Goal: Information Seeking & Learning: Find specific fact

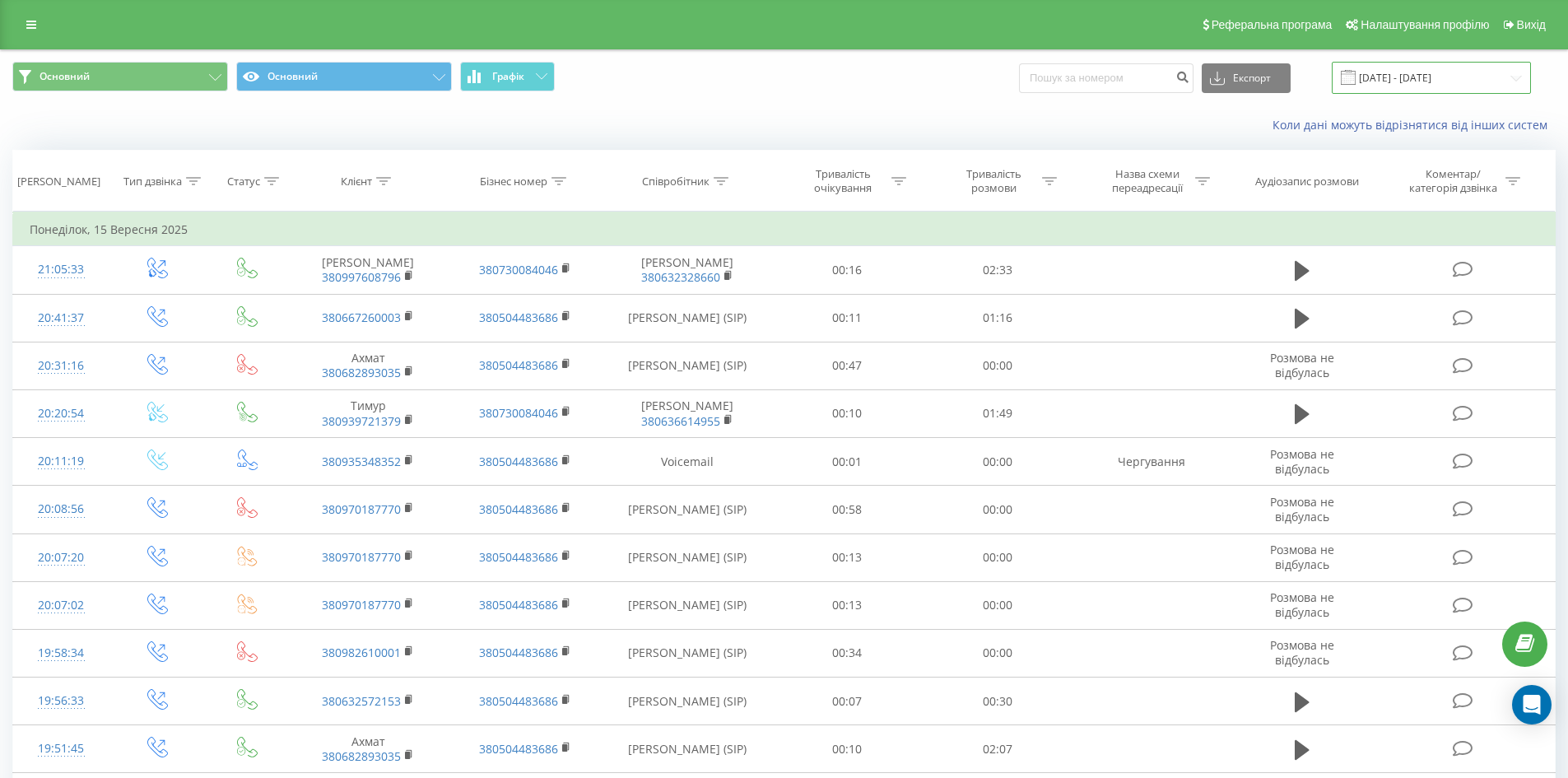
click at [1498, 76] on input "[DATE] - [DATE]" at bounding box center [1431, 77] width 199 height 32
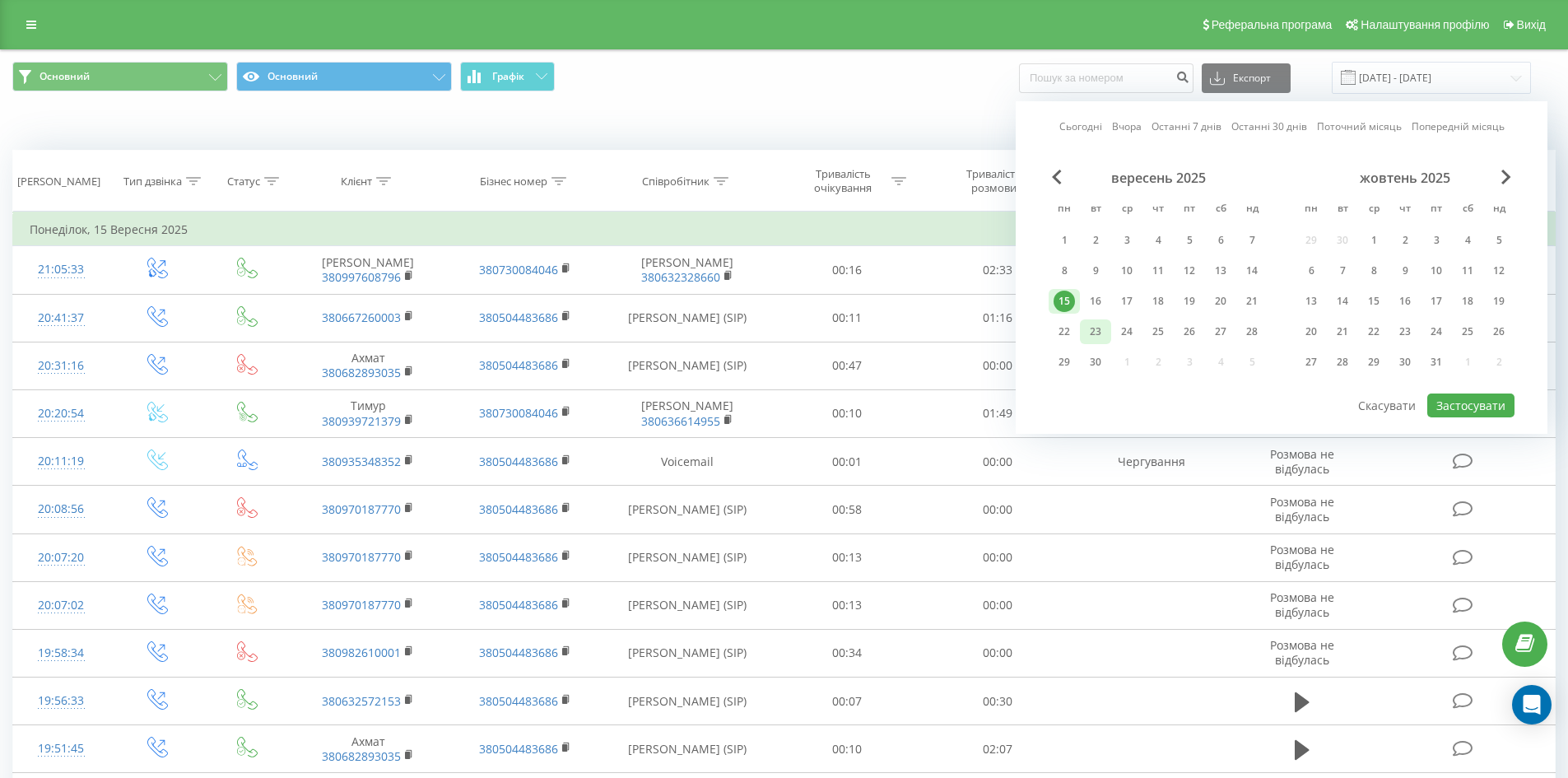
click at [1096, 336] on div "23" at bounding box center [1095, 331] width 21 height 21
click at [1464, 409] on button "Застосувати" at bounding box center [1470, 406] width 87 height 24
type input "[DATE] - [DATE]"
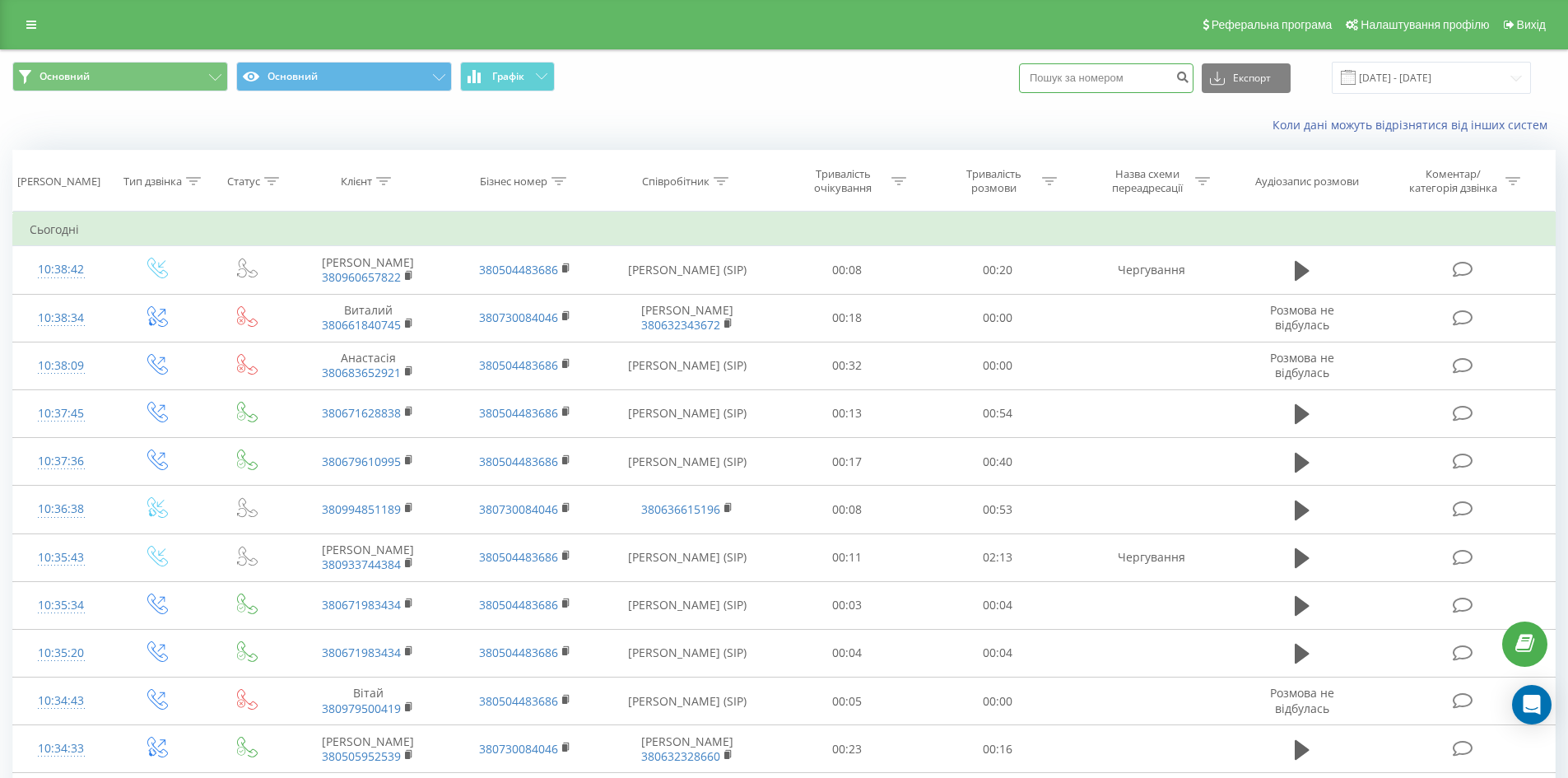
click at [1127, 71] on input at bounding box center [1106, 78] width 175 height 29
paste input "380960657822"
type input "380960657822"
click at [1190, 80] on icon "submit" at bounding box center [1182, 75] width 14 height 10
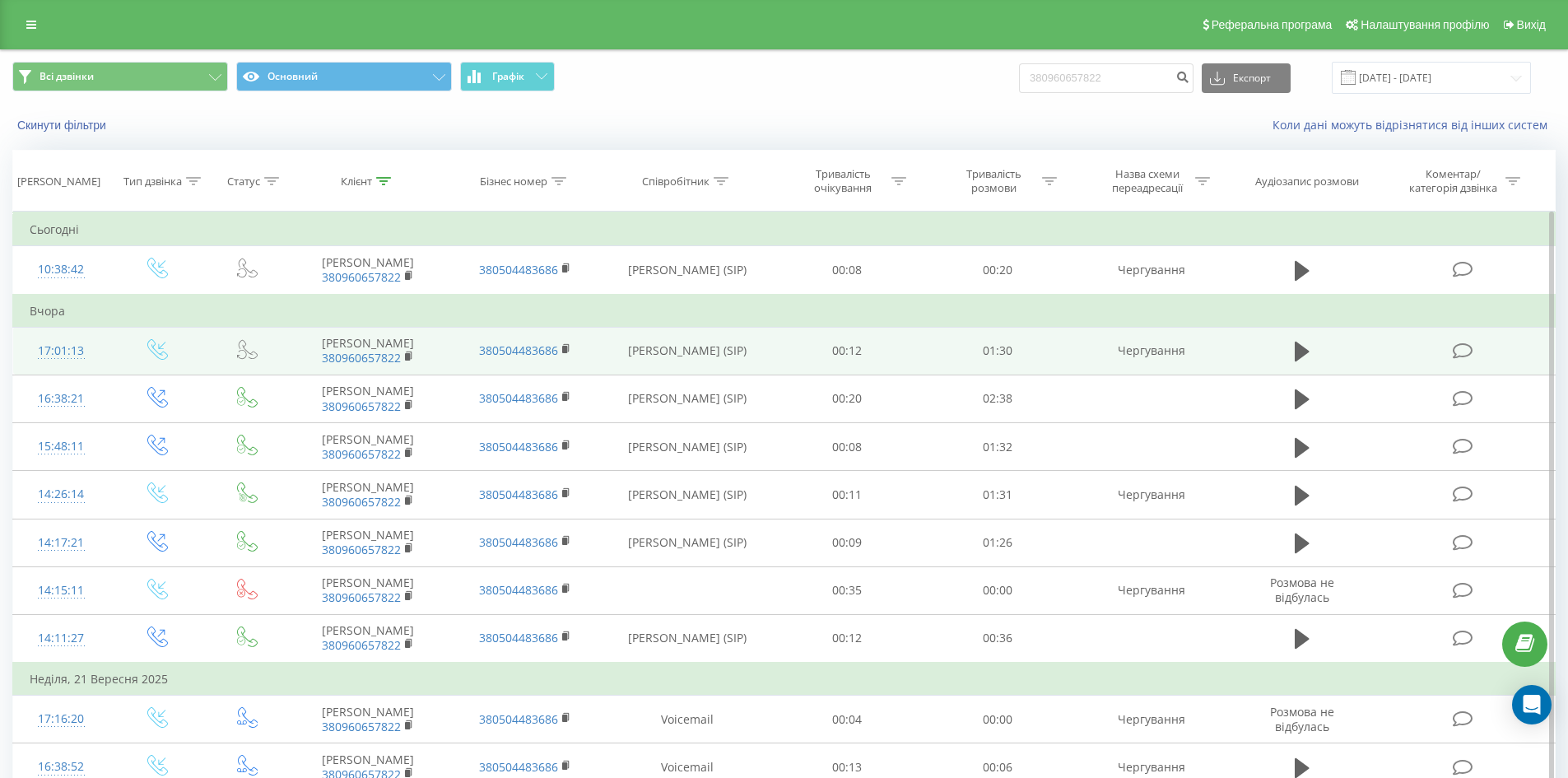
drag, startPoint x: 628, startPoint y: 353, endPoint x: 746, endPoint y: 358, distance: 118.1
click at [746, 358] on td "Голуб Владислав (SIP)" at bounding box center [687, 351] width 168 height 48
copy td "Голуб Владислав (SIP)"
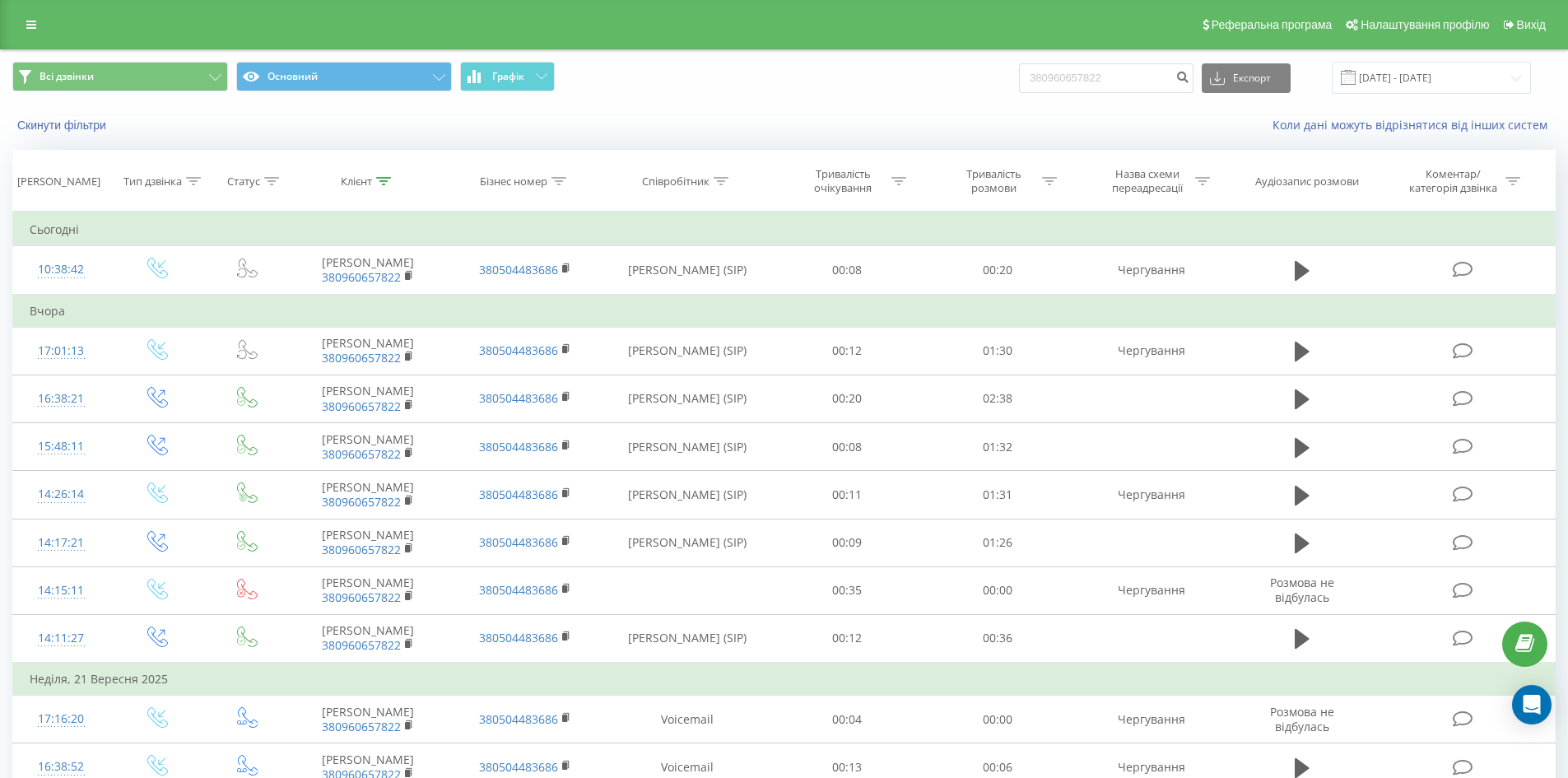
click at [688, 113] on div "Скинути фільтри Коли дані можуть відрізнятися вiд інших систем" at bounding box center [784, 124] width 1566 height 40
